Goal: Obtain resource: Download file/media

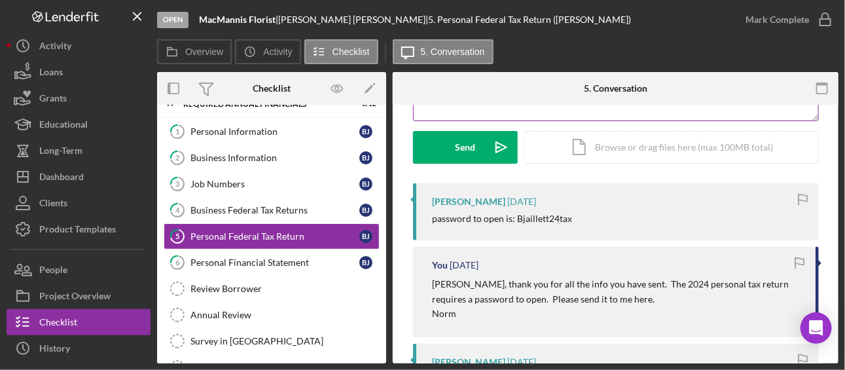
scroll to position [179, 0]
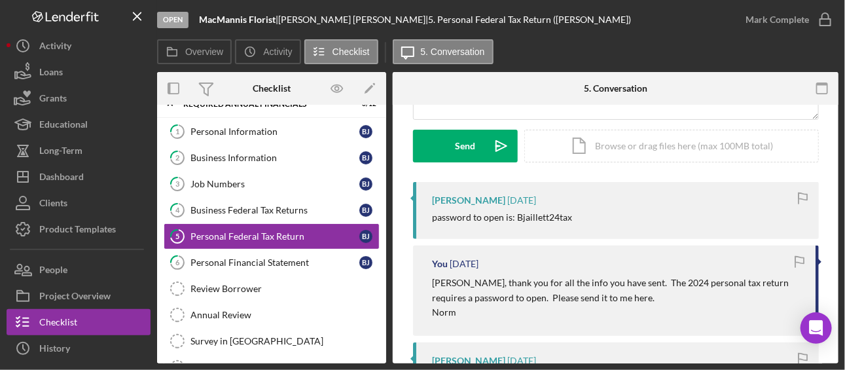
click at [514, 215] on div "password to open is: Bjaillett24tax" at bounding box center [502, 217] width 140 height 10
click at [516, 215] on div "password to open is: Bjaillett24tax" at bounding box center [502, 217] width 140 height 10
click at [527, 220] on div "password to open is: Bjaillett24tax" at bounding box center [502, 217] width 140 height 10
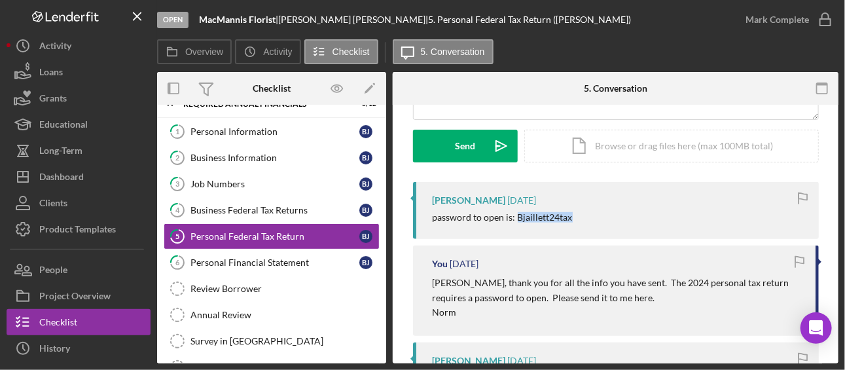
click at [527, 220] on div "password to open is: Bjaillett24tax" at bounding box center [502, 217] width 140 height 10
copy div "Bjaillett24tax"
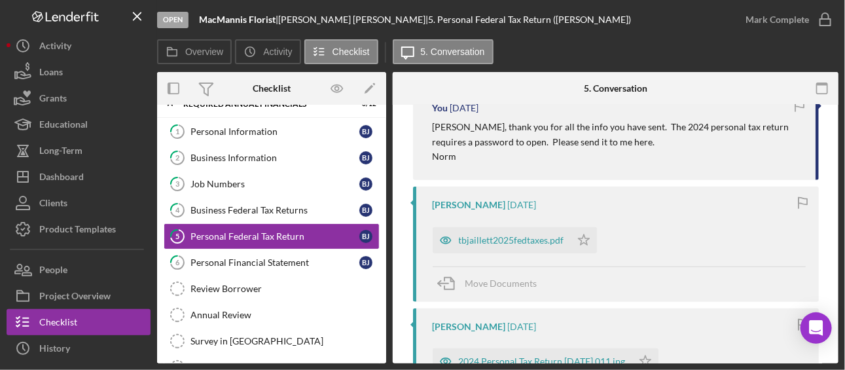
scroll to position [336, 0]
click at [529, 237] on div "tbjaillett2025fedtaxes.pdf" at bounding box center [511, 239] width 105 height 10
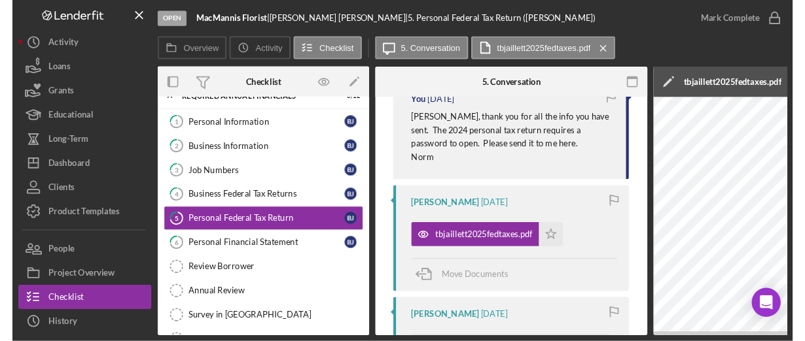
scroll to position [0, 247]
